Goal: Task Accomplishment & Management: Manage account settings

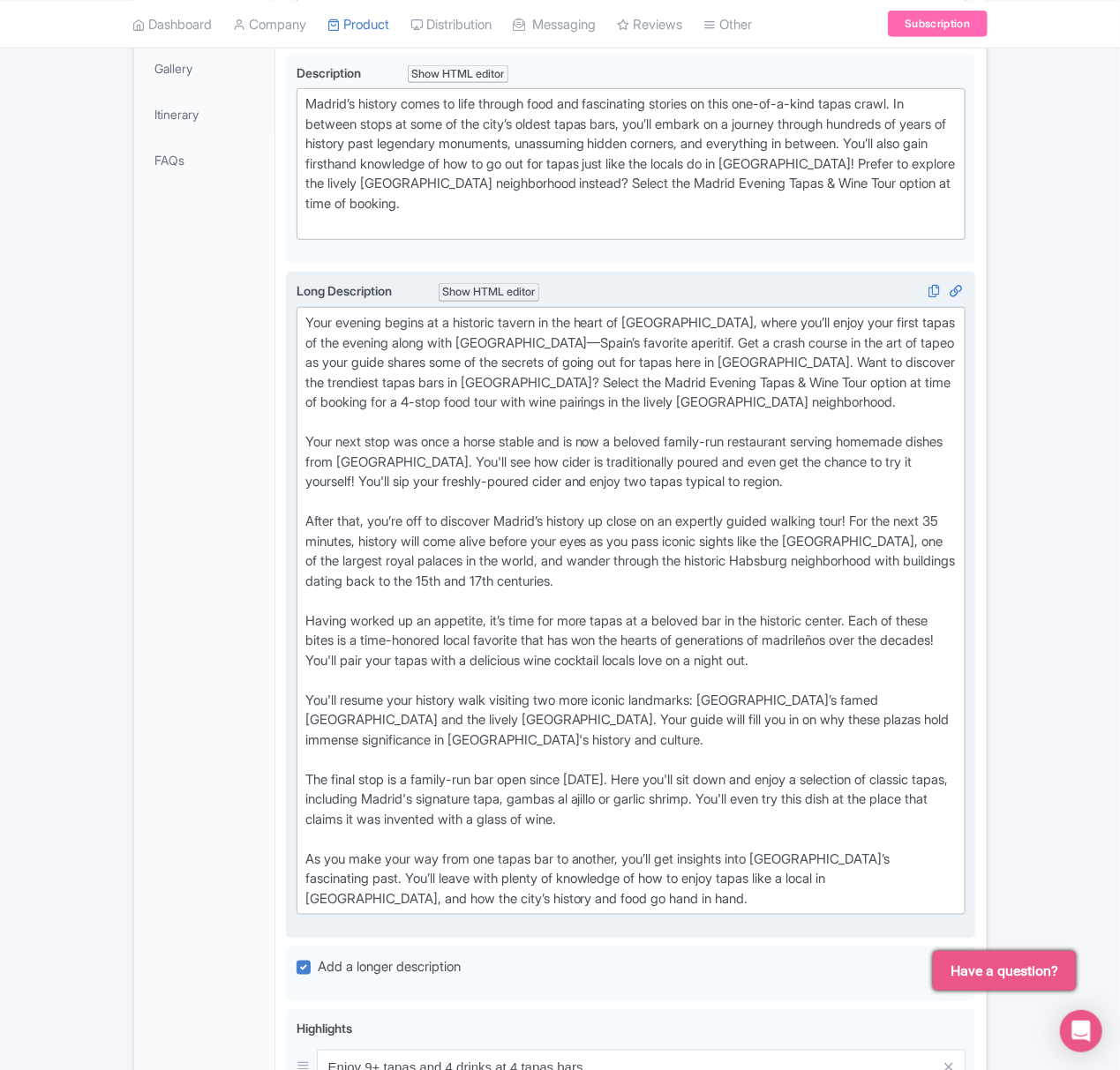
scroll to position [588, 0]
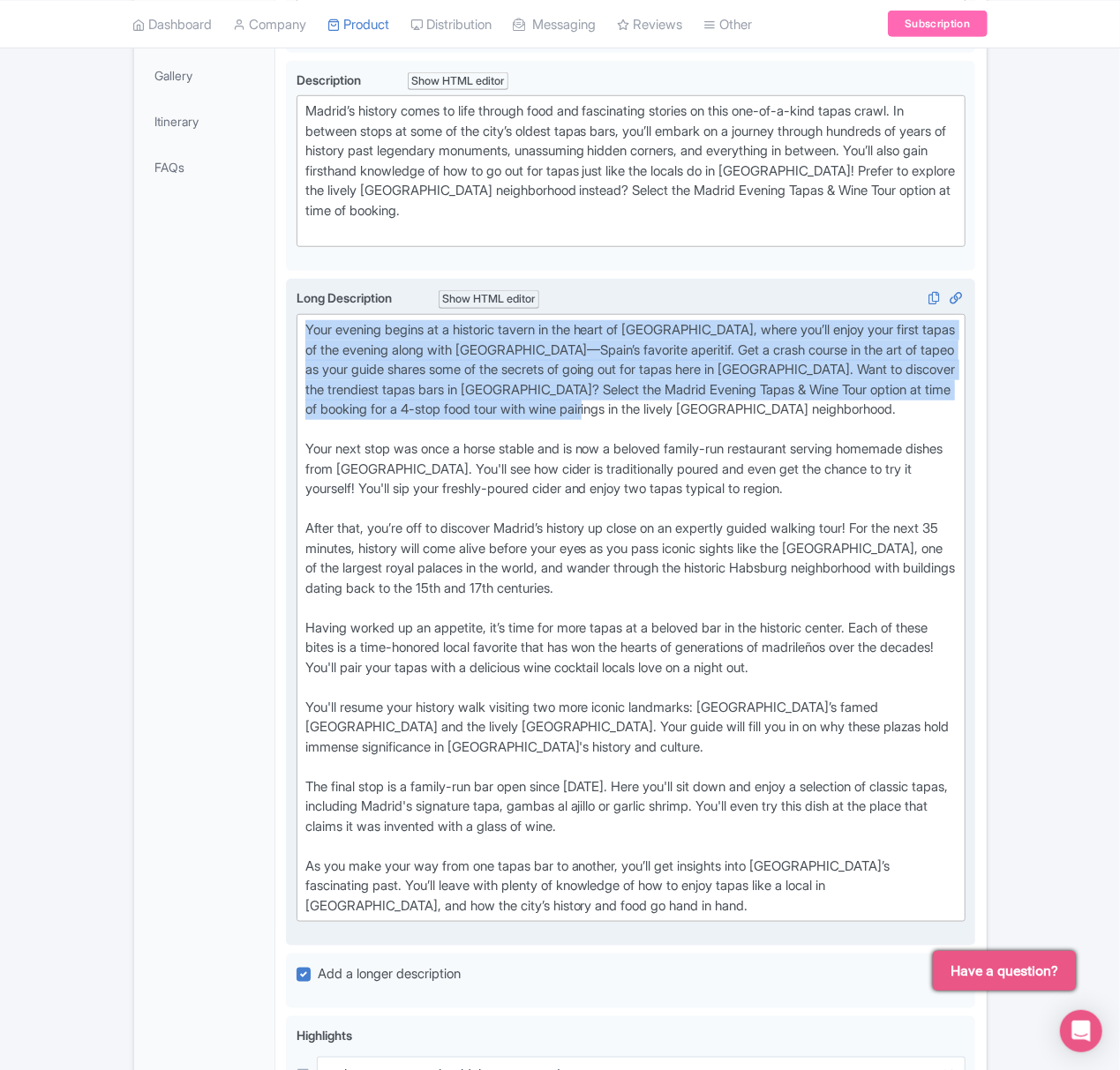
drag, startPoint x: 748, startPoint y: 410, endPoint x: 304, endPoint y: 315, distance: 454.0
click at [304, 315] on trix-editor "Your evening begins at a historic tavern in the heart of Madrid, where you’ll e…" at bounding box center [631, 618] width 670 height 608
type trix-editor "<div>Your evening begins at a historic tavern in the heart of Madrid, where you…"
copy div "Your evening begins at a historic tavern in the heart of Madrid, where you’ll e…"
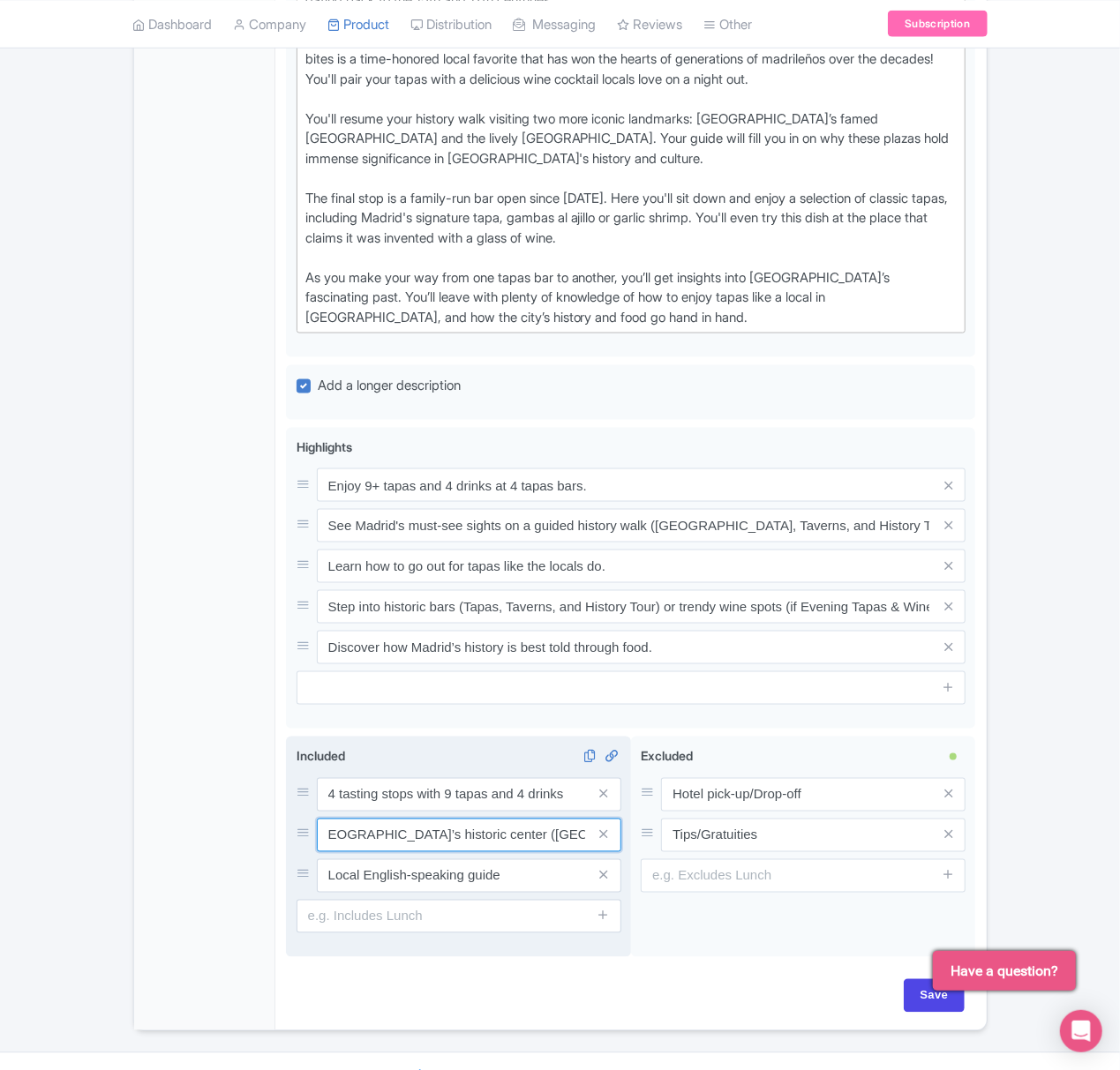
scroll to position [0, 234]
drag, startPoint x: 467, startPoint y: 841, endPoint x: 582, endPoint y: 841, distance: 115.0
click at [582, 841] on input "History walk through Madrid’s historic center (Tapas, Taverns, and History Tour…" at bounding box center [468, 835] width 304 height 33
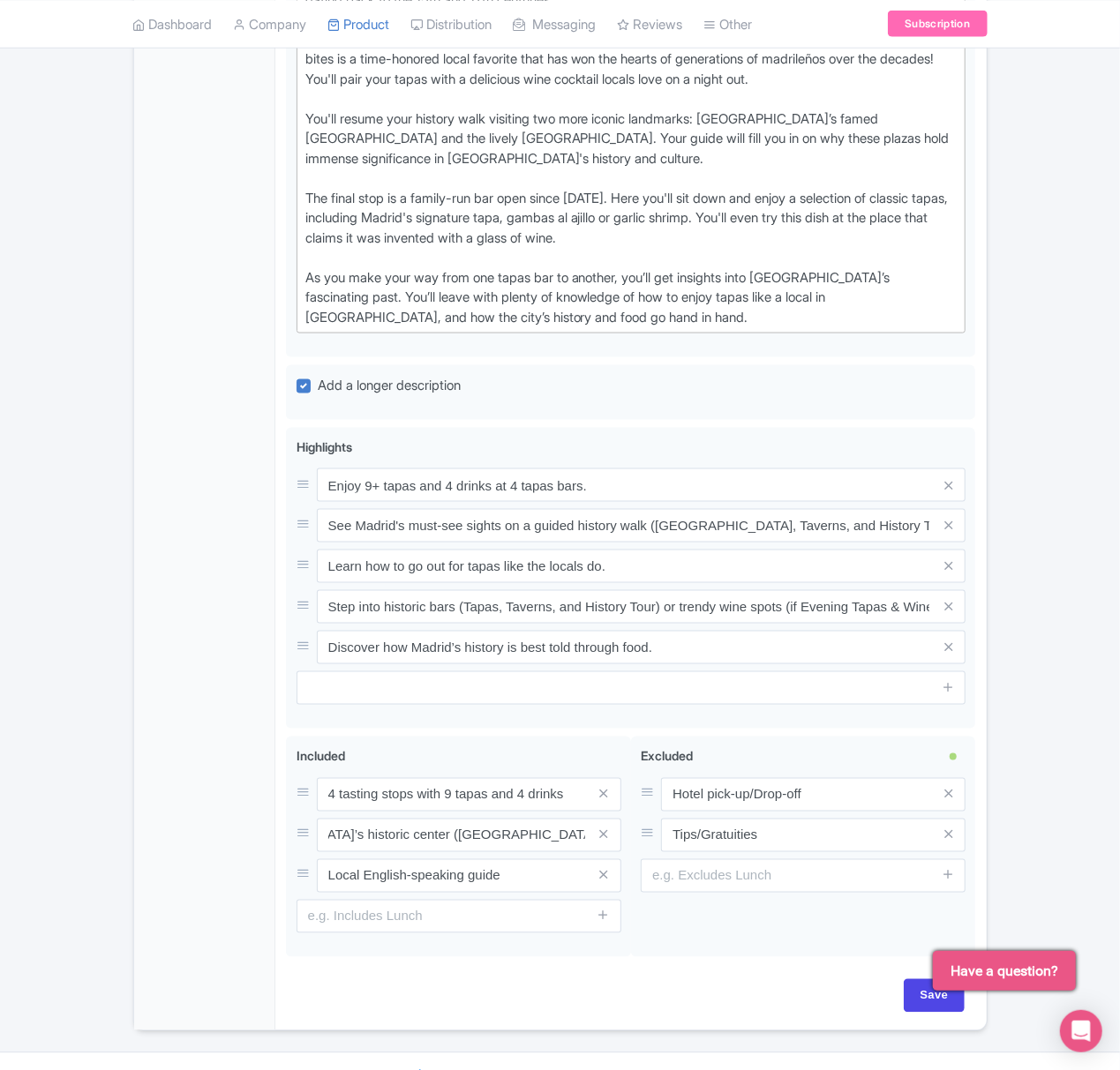
click at [503, 992] on div "Save" at bounding box center [630, 996] width 668 height 33
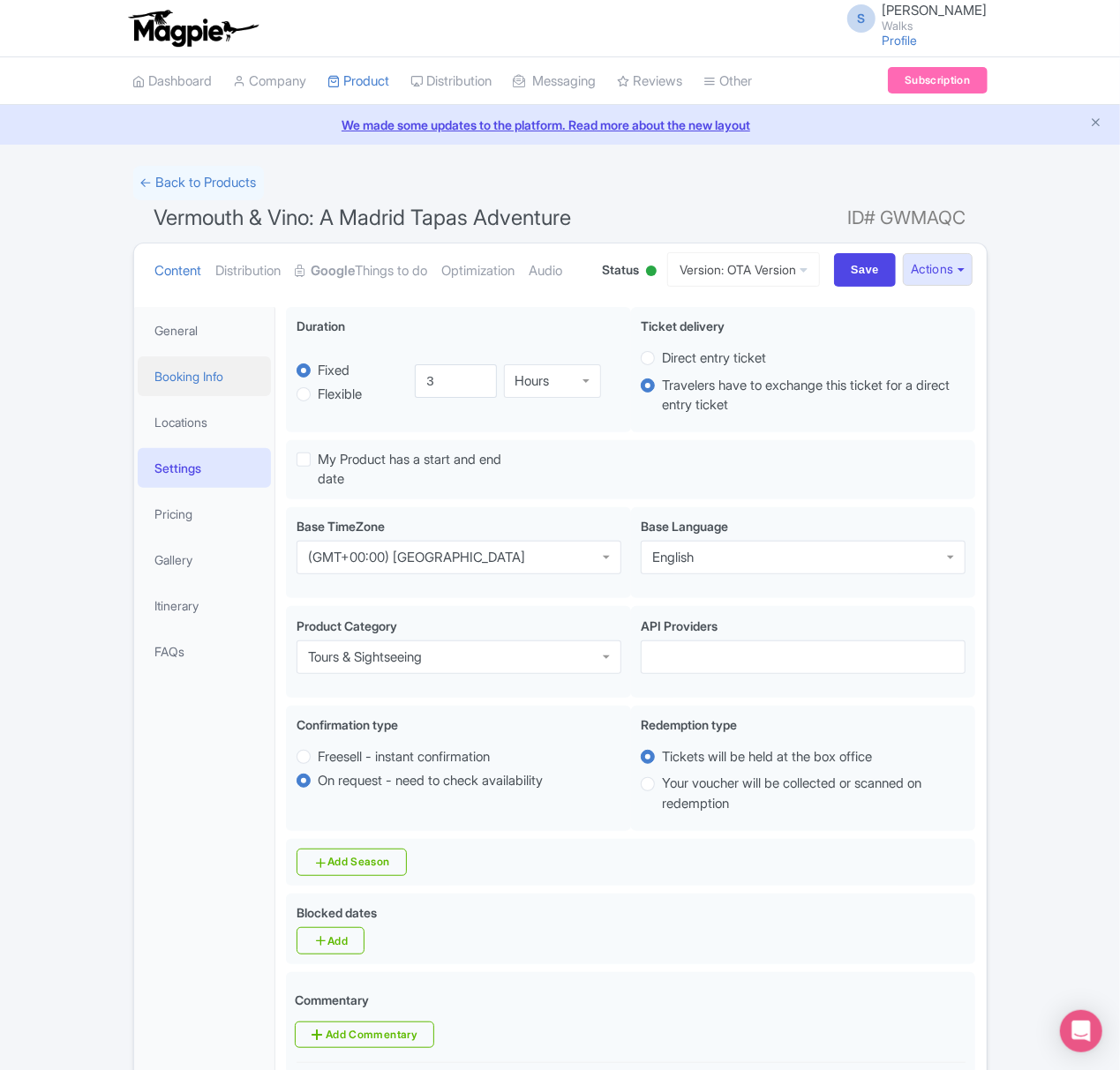
click at [203, 396] on link "Booking Info" at bounding box center [204, 376] width 134 height 40
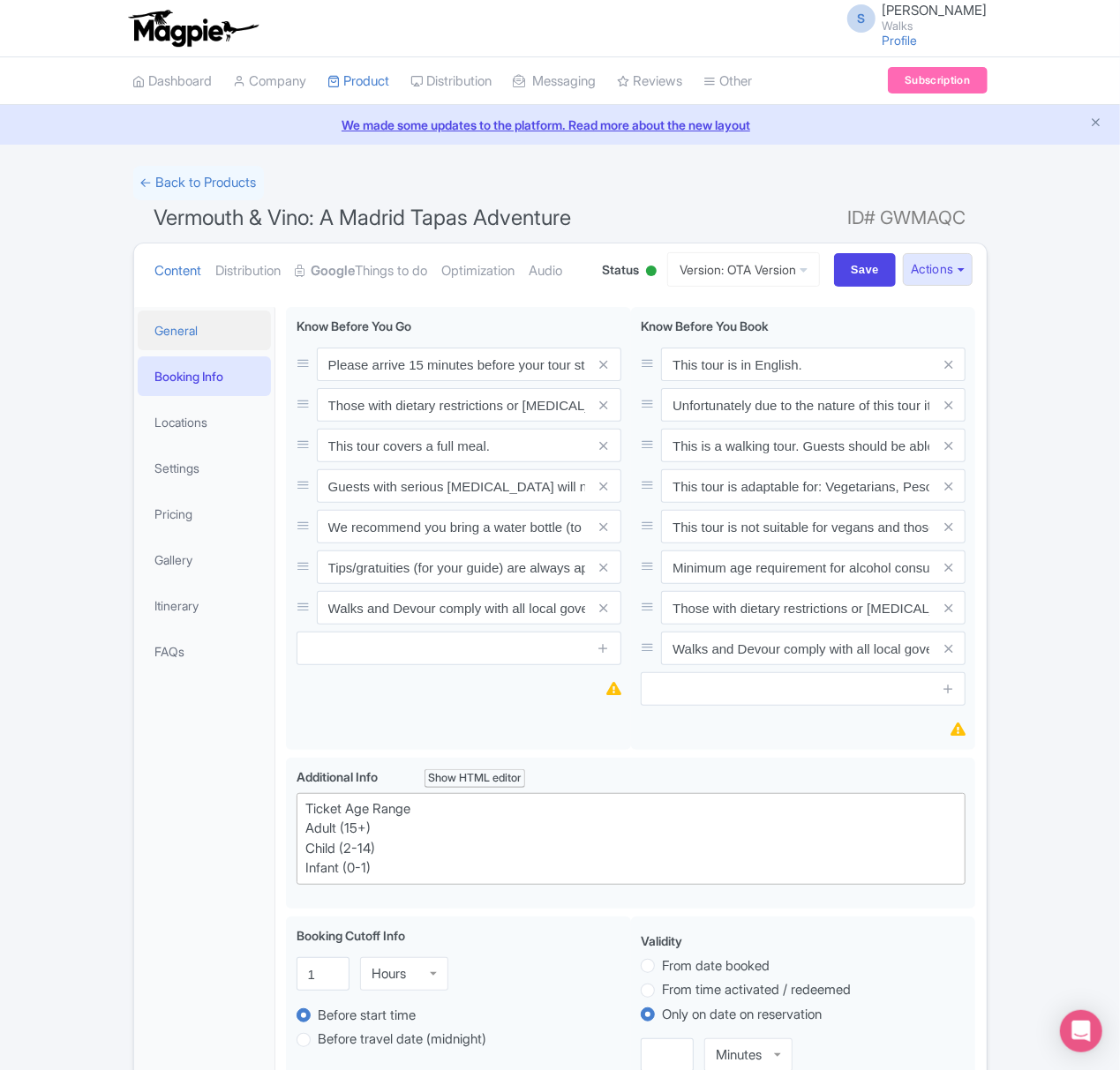
click at [196, 351] on link "General" at bounding box center [204, 331] width 134 height 40
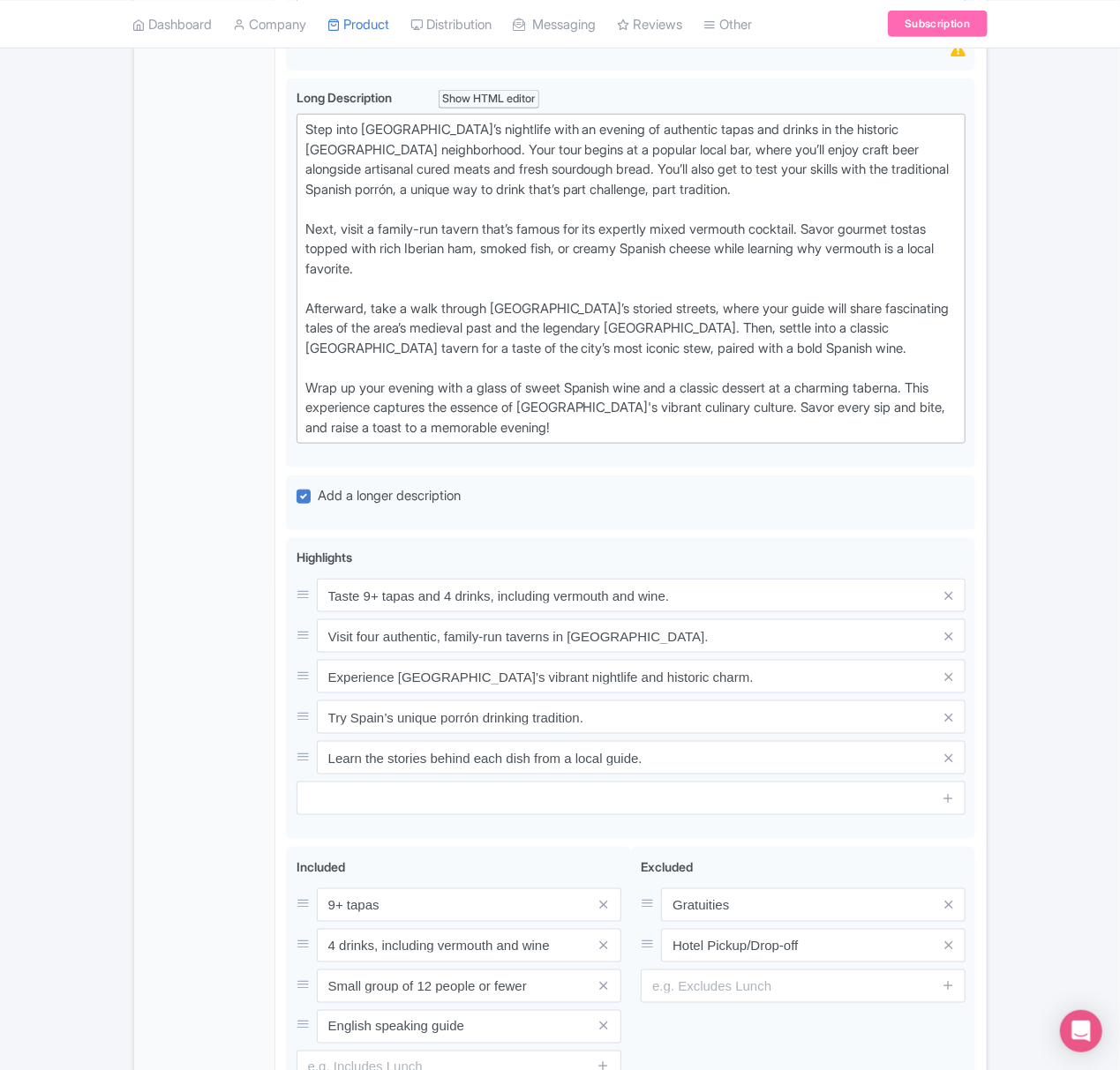
scroll to position [910, 0]
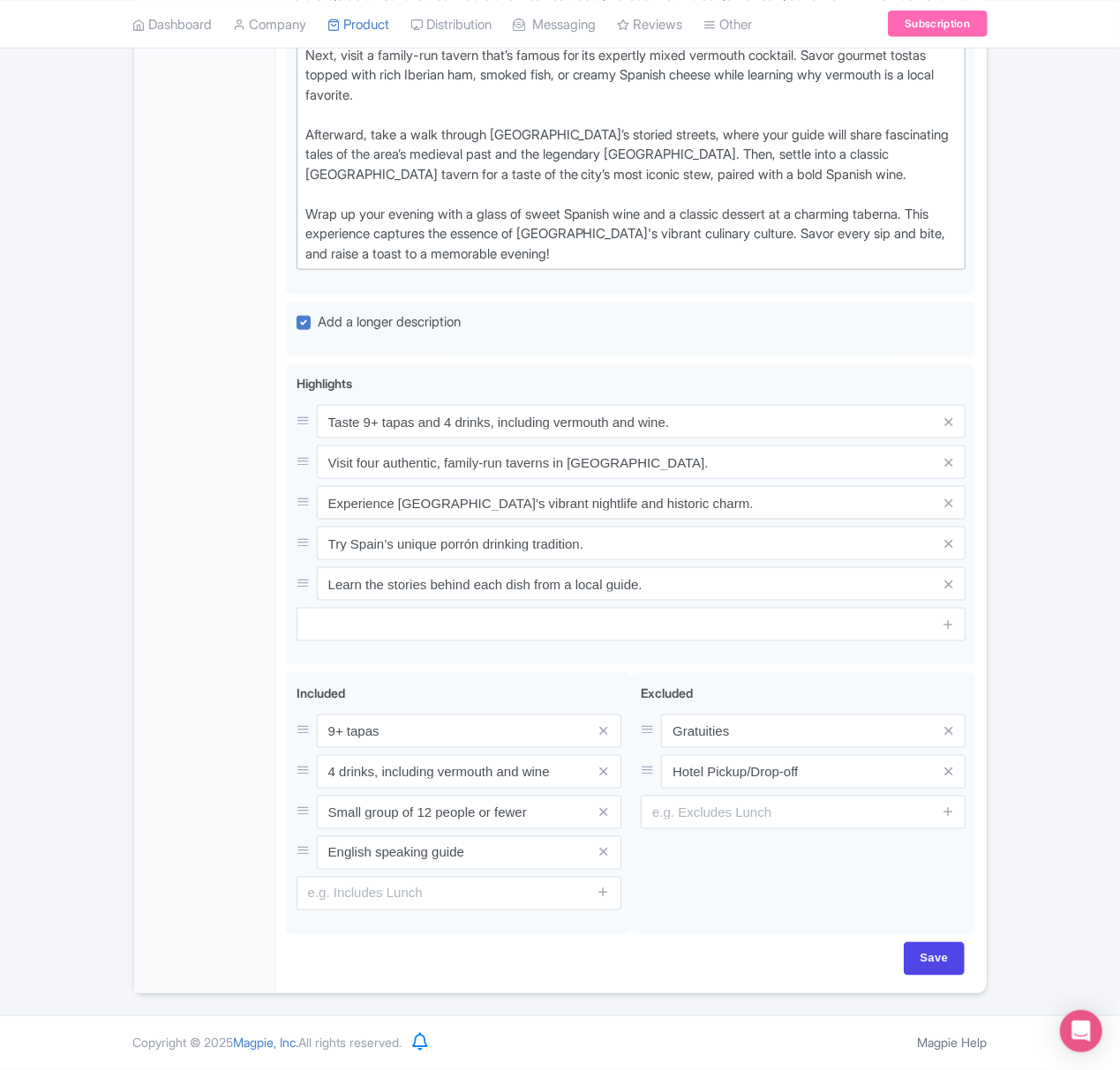
type trix-editor "<lor>Ipsu dolo Sitame’c adipiscin elit se doeiusm te incididun utlab etd magnaa…"
